Goal: Task Accomplishment & Management: Manage account settings

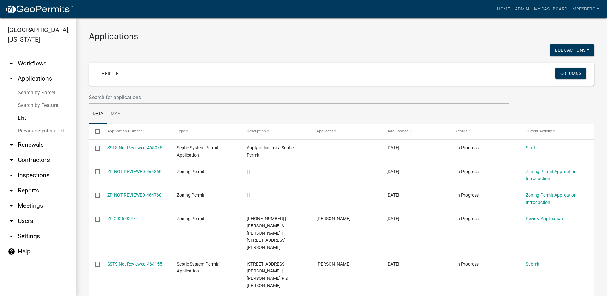
select select "3: 100"
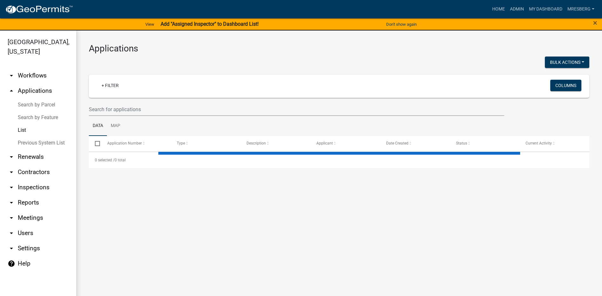
select select "3: 100"
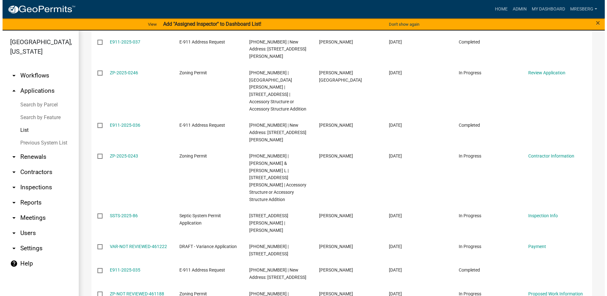
scroll to position [603, 0]
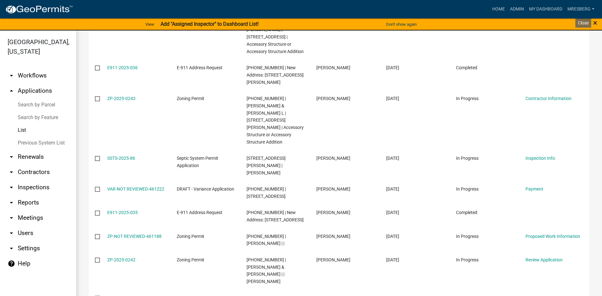
click at [593, 21] on span "×" at bounding box center [595, 22] width 4 height 9
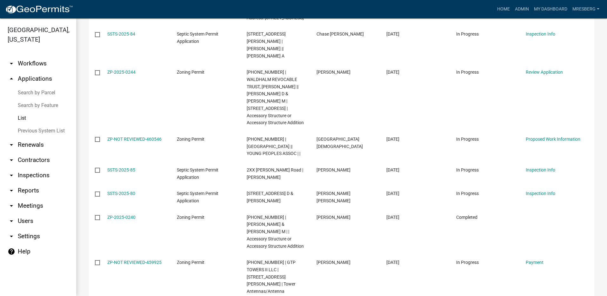
scroll to position [889, 0]
